Goal: Purchase product/service

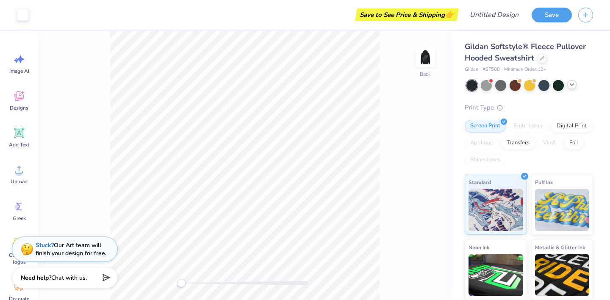
click at [570, 85] on icon at bounding box center [571, 84] width 7 height 7
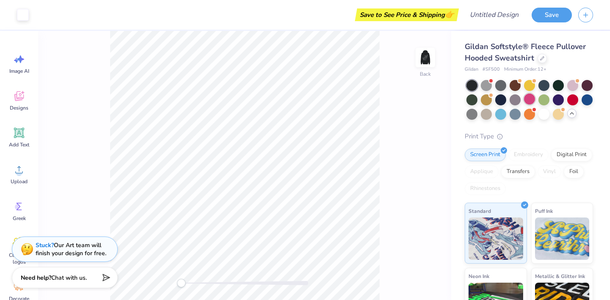
click at [531, 100] on div at bounding box center [529, 99] width 11 height 11
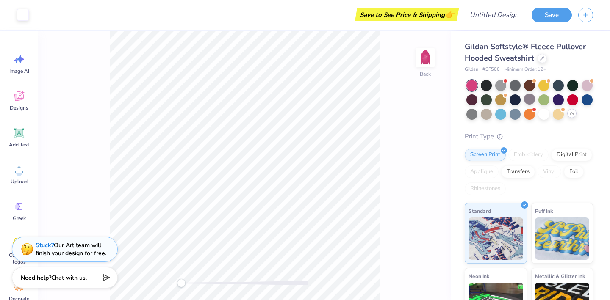
click at [537, 116] on div at bounding box center [529, 100] width 127 height 40
click at [542, 116] on div at bounding box center [543, 114] width 11 height 11
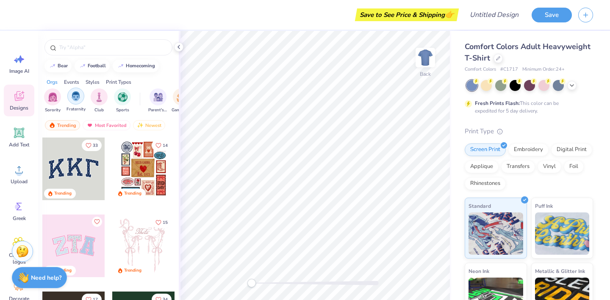
click at [79, 97] on img "filter for Fraternity" at bounding box center [75, 96] width 9 height 10
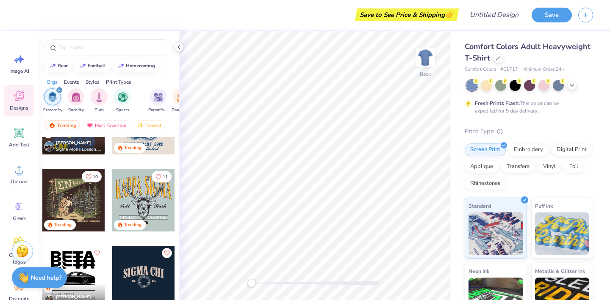
scroll to position [588, 0]
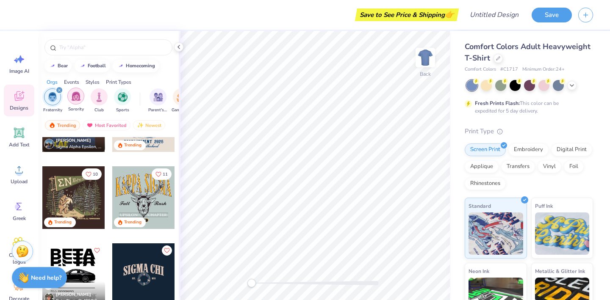
click at [78, 98] on img "filter for Sorority" at bounding box center [76, 96] width 10 height 10
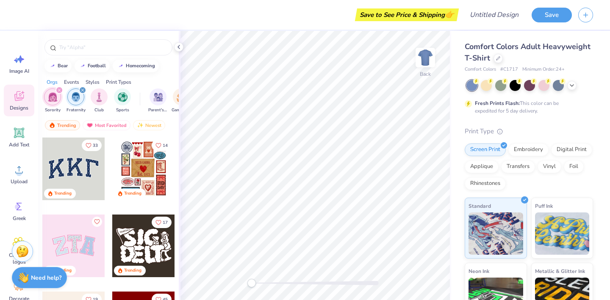
click at [81, 90] on icon "filter for Fraternity" at bounding box center [82, 90] width 3 height 3
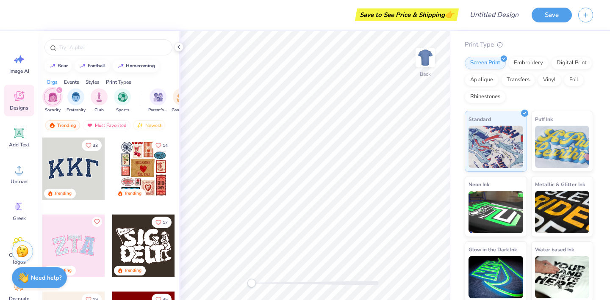
scroll to position [89, 0]
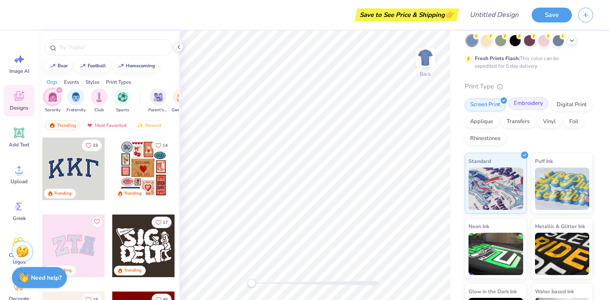
click at [528, 103] on div "Embroidery" at bounding box center [528, 103] width 40 height 13
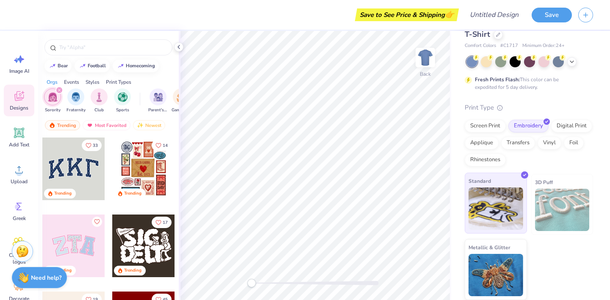
click at [494, 211] on img at bounding box center [495, 209] width 55 height 42
click at [531, 46] on span "Minimum Order: 24 +" at bounding box center [543, 45] width 42 height 7
